Goal: Information Seeking & Learning: Understand process/instructions

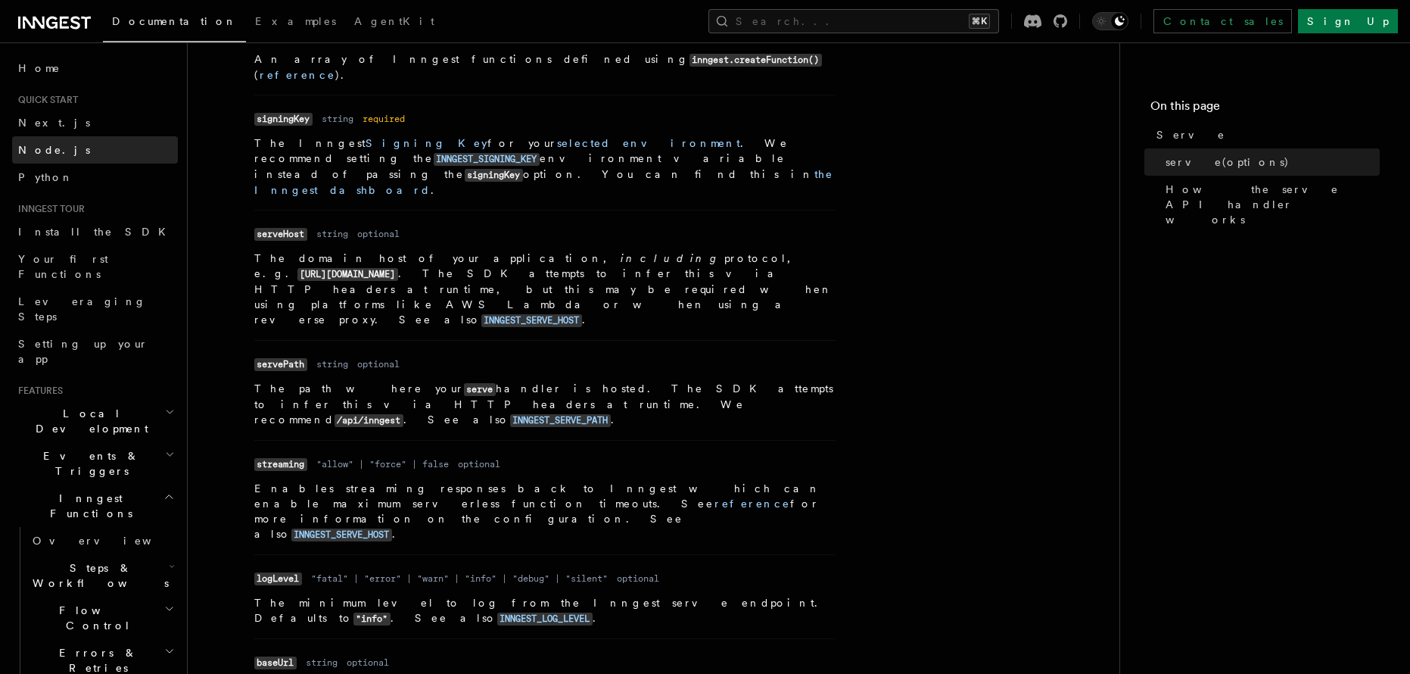
click at [64, 143] on link "Node.js" at bounding box center [95, 149] width 166 height 27
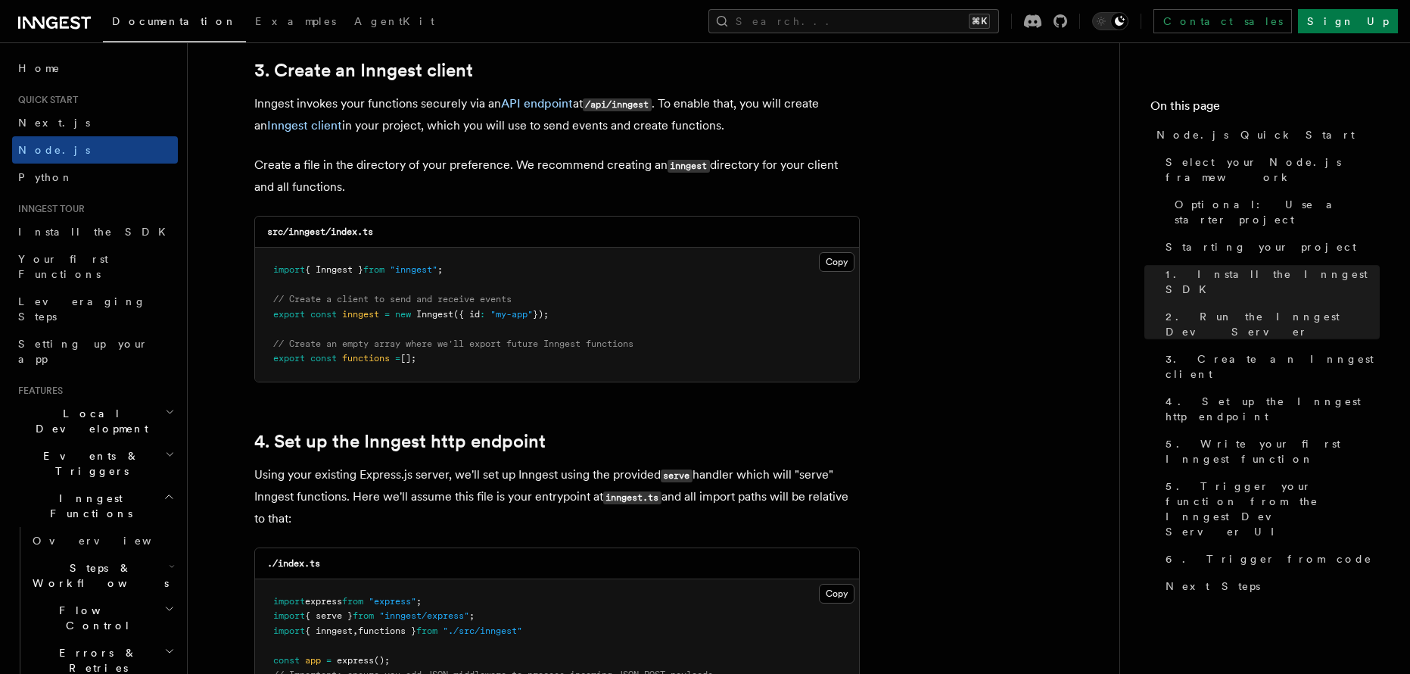
scroll to position [1931, 0]
click at [320, 126] on link "Inngest client" at bounding box center [304, 124] width 75 height 14
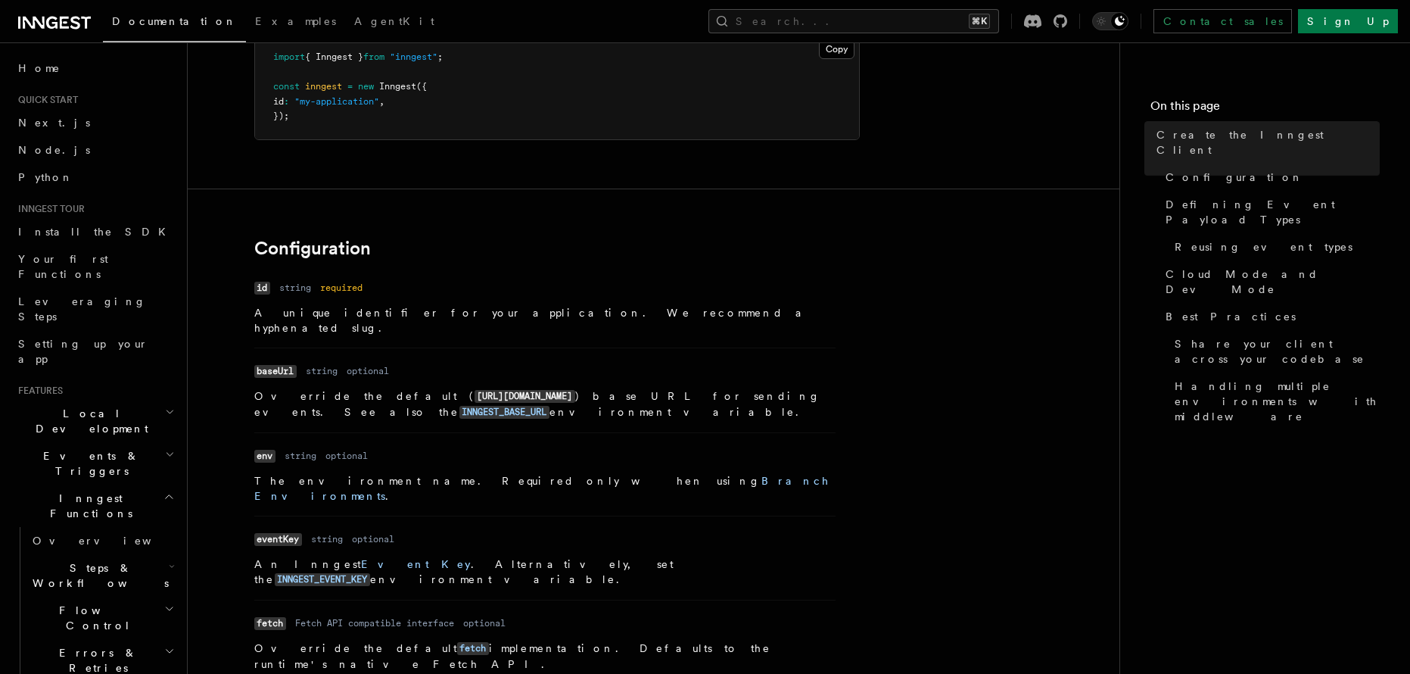
scroll to position [179, 0]
click at [285, 362] on code "baseUrl" at bounding box center [275, 368] width 42 height 13
copy code "baseUrl"
click at [285, 362] on code "baseUrl" at bounding box center [275, 368] width 42 height 13
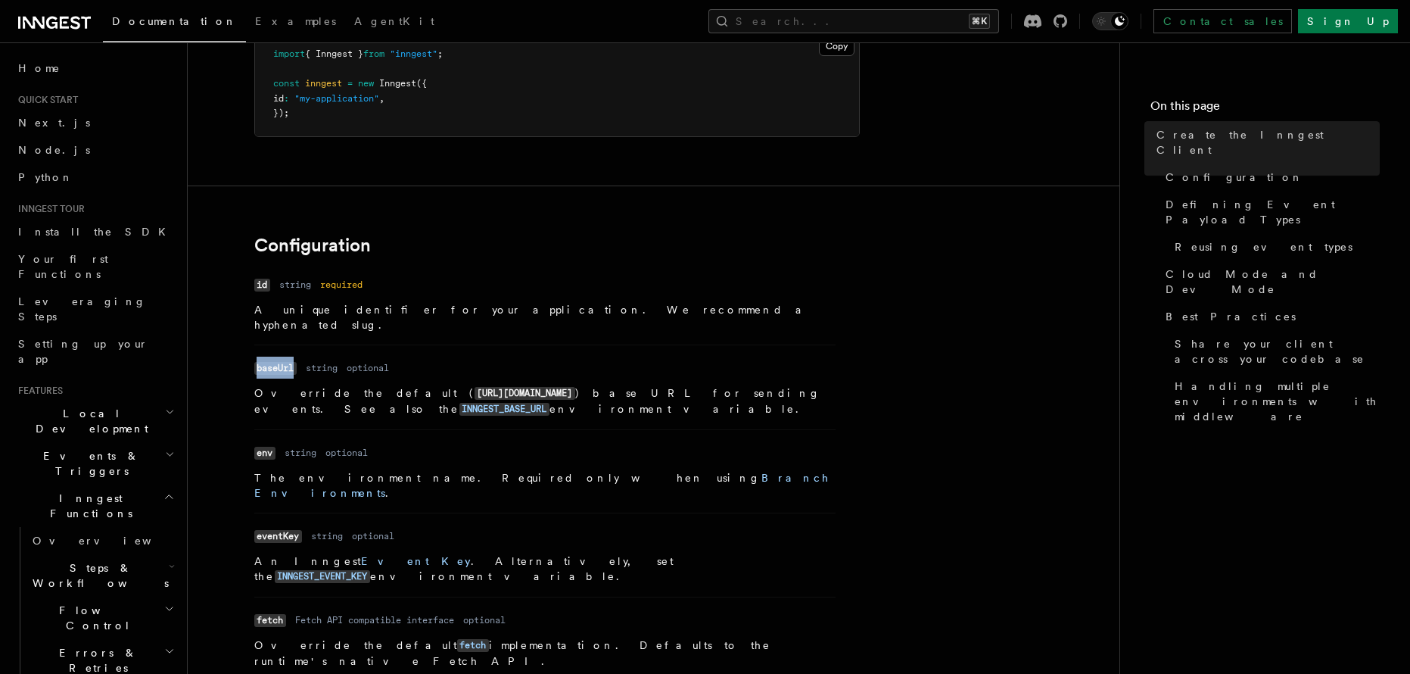
click at [285, 362] on code "baseUrl" at bounding box center [275, 368] width 42 height 13
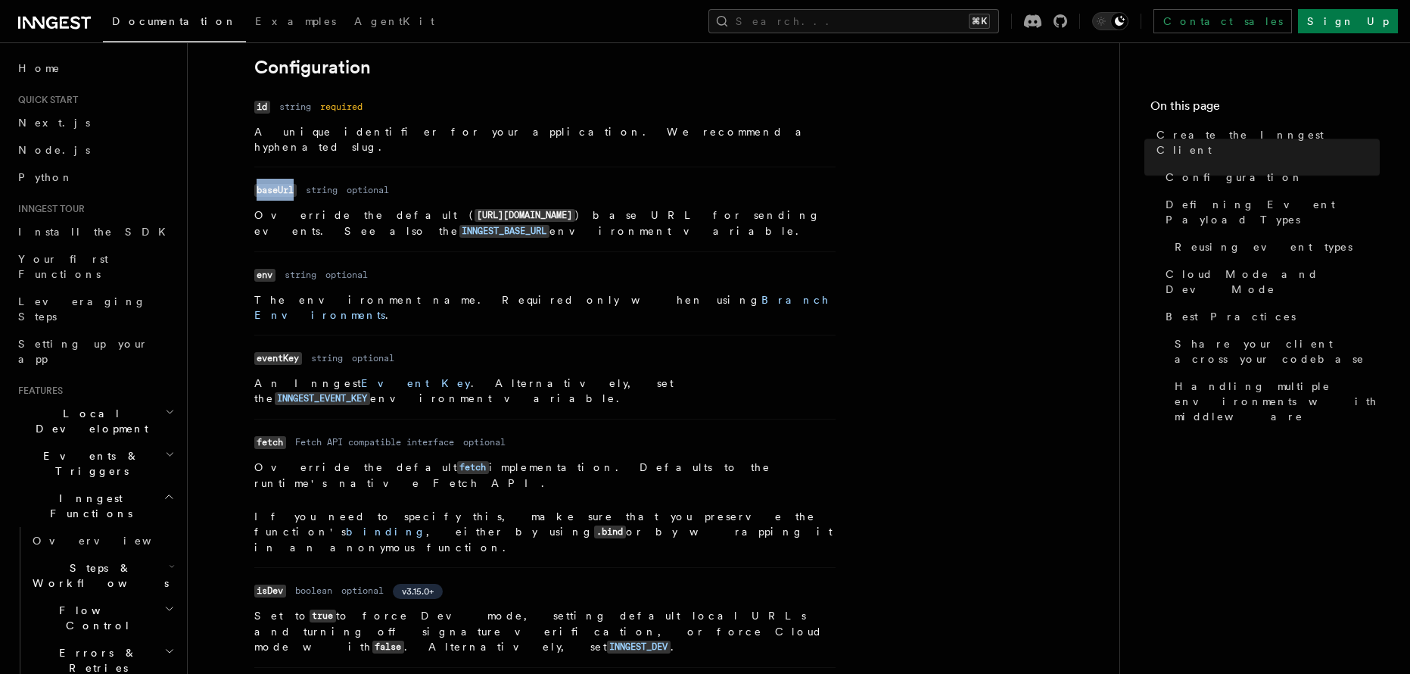
scroll to position [358, 0]
click at [274, 584] on code "isDev" at bounding box center [270, 590] width 32 height 13
copy code "isDev"
click at [269, 584] on code "isDev" at bounding box center [270, 590] width 32 height 13
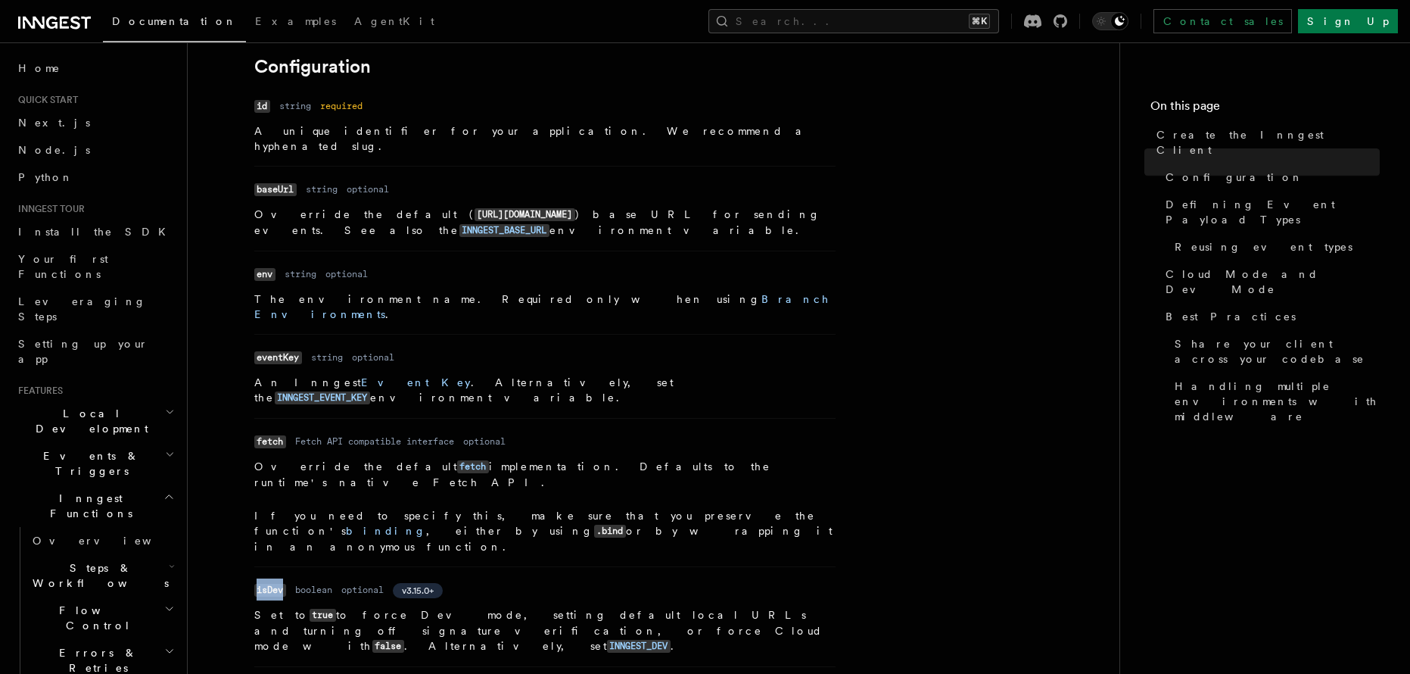
click at [269, 584] on code "isDev" at bounding box center [270, 590] width 32 height 13
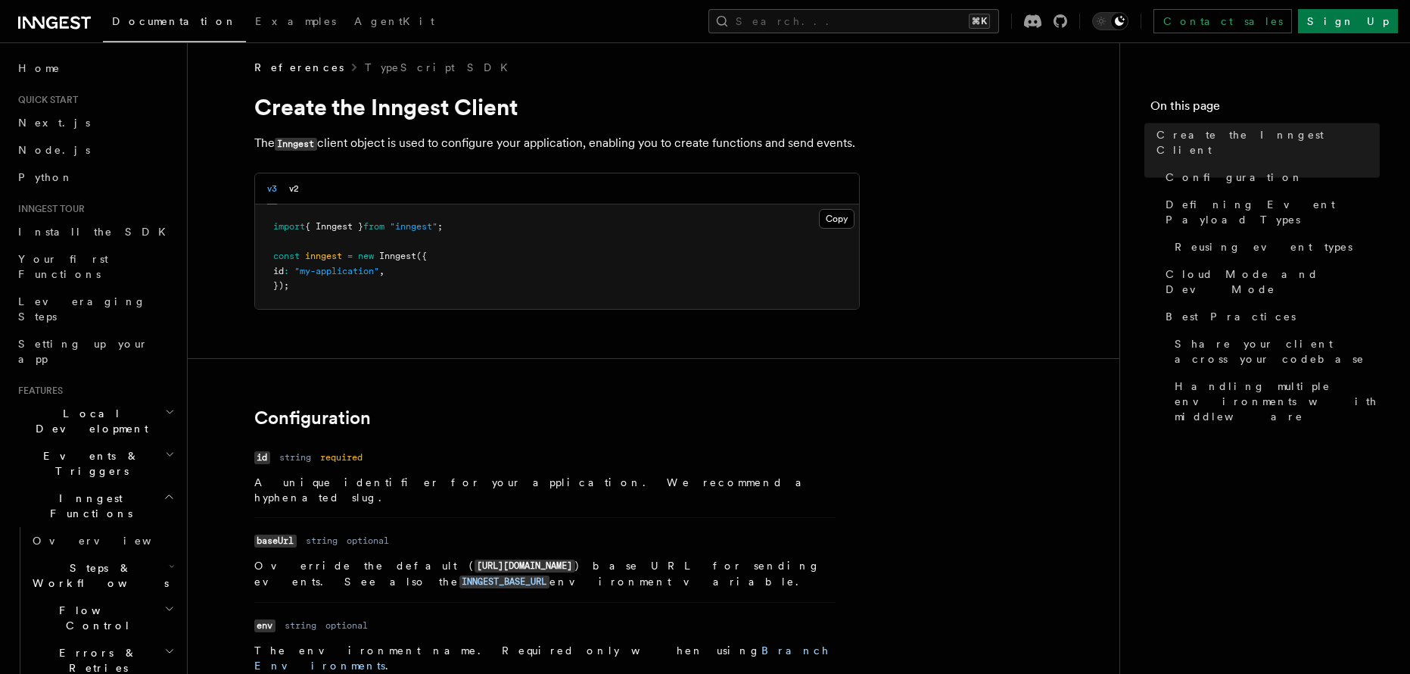
scroll to position [0, 0]
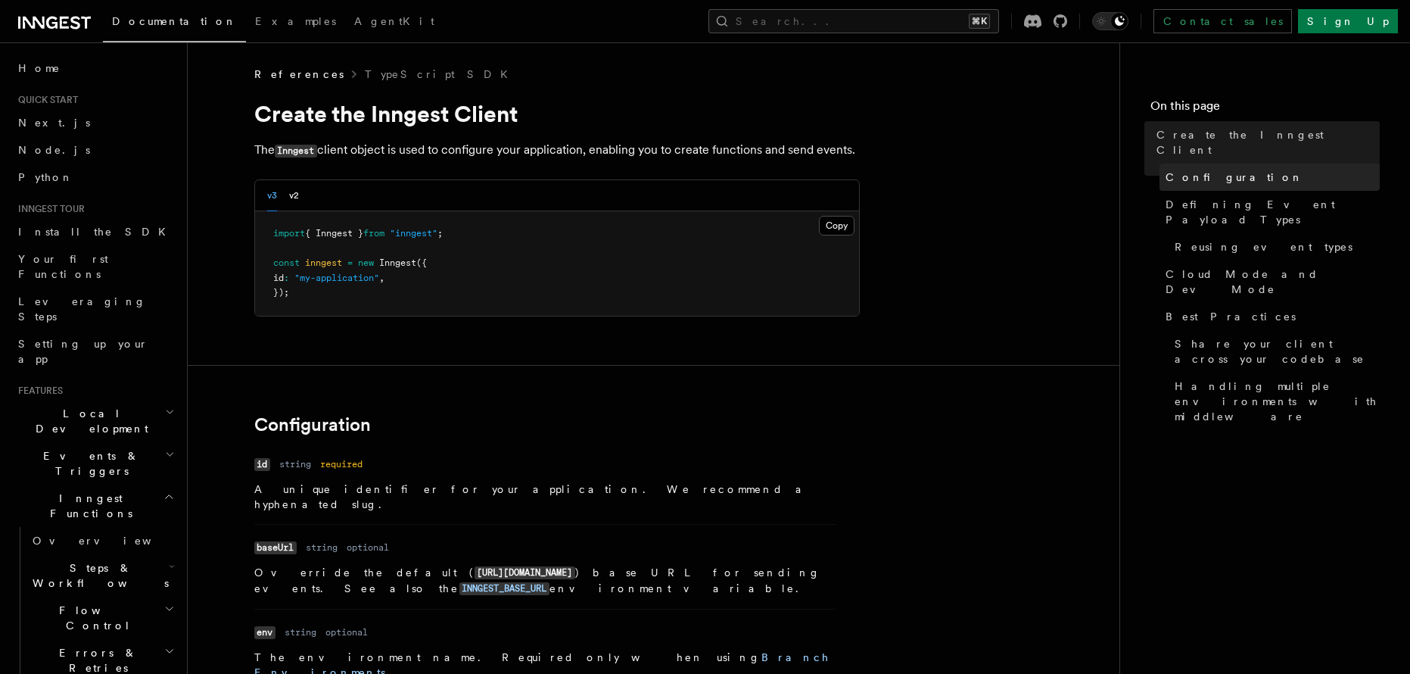
click at [1202, 170] on span "Configuration" at bounding box center [1235, 177] width 138 height 15
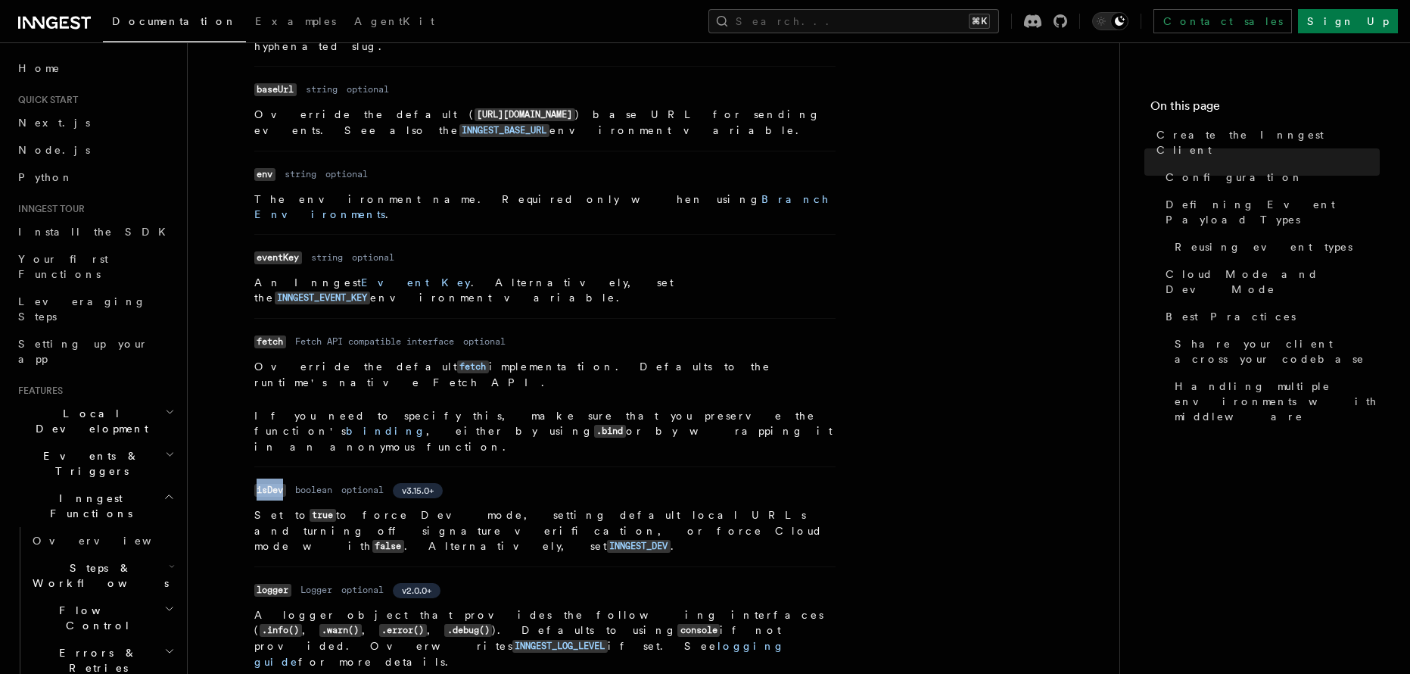
scroll to position [463, 0]
